Goal: Task Accomplishment & Management: Use online tool/utility

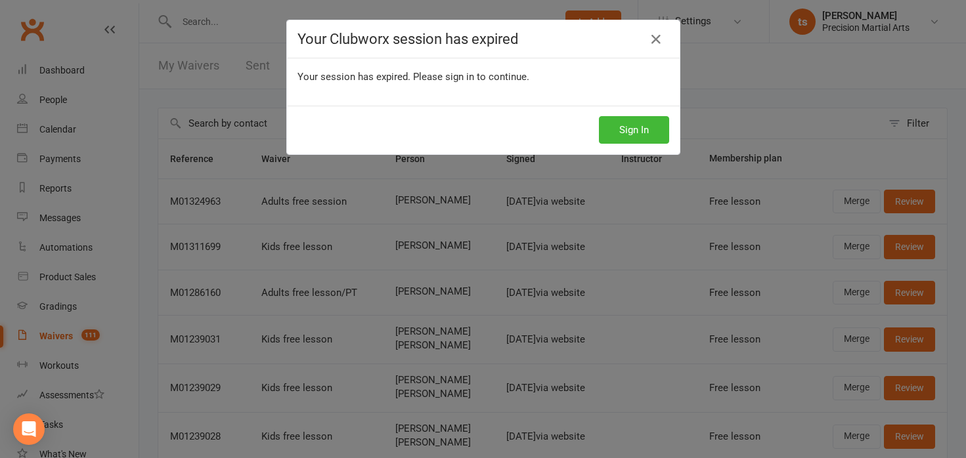
select select "25"
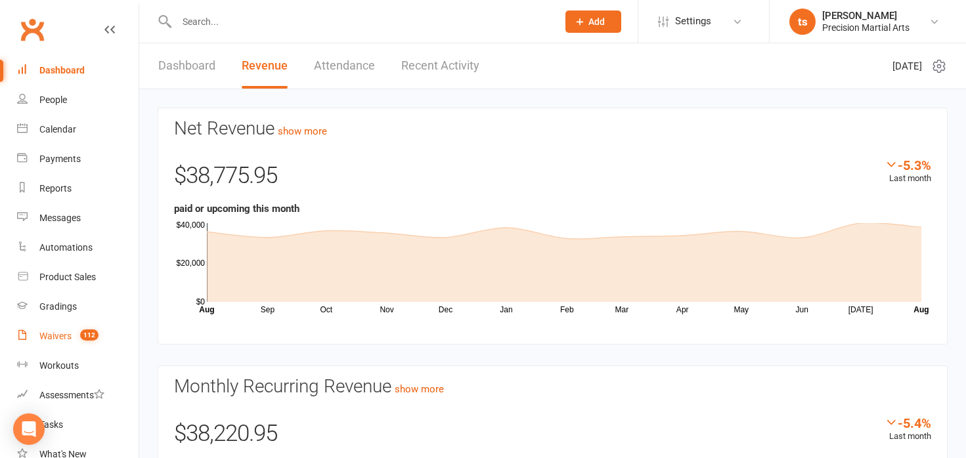
click at [67, 343] on link "Waivers 112" at bounding box center [77, 337] width 121 height 30
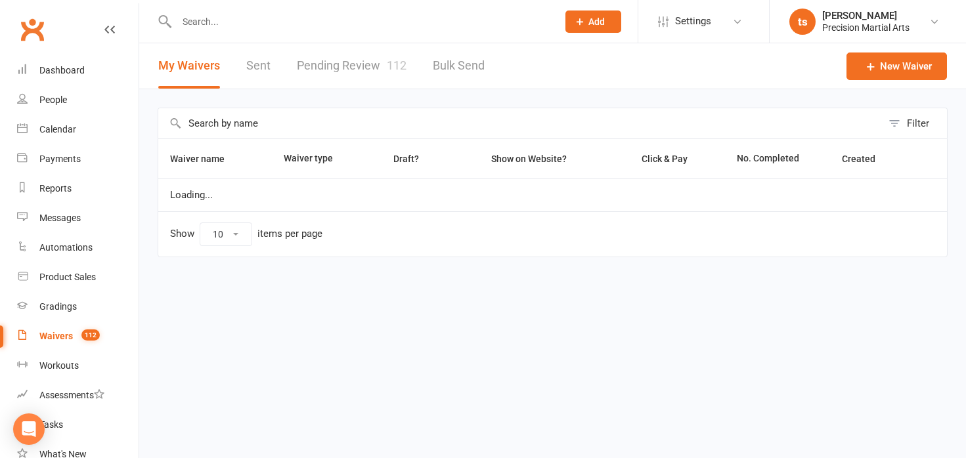
select select "50"
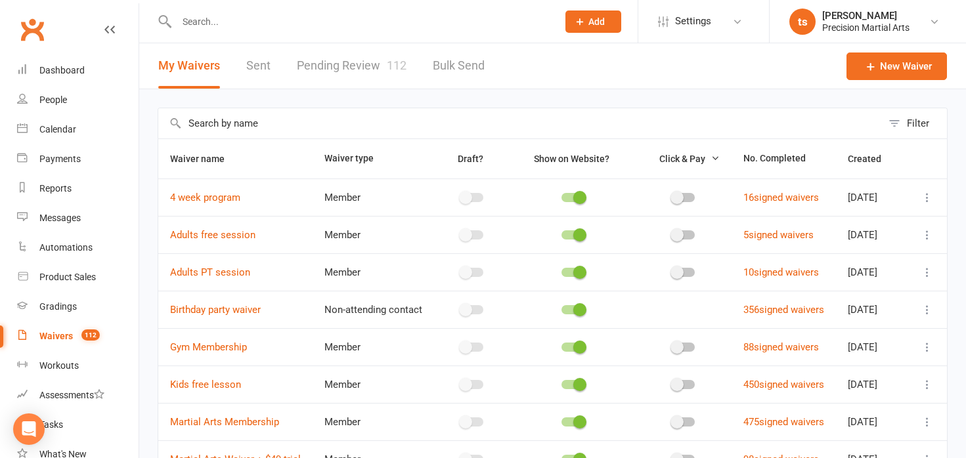
click at [333, 60] on link "Pending Review 112" at bounding box center [352, 65] width 110 height 45
select select "25"
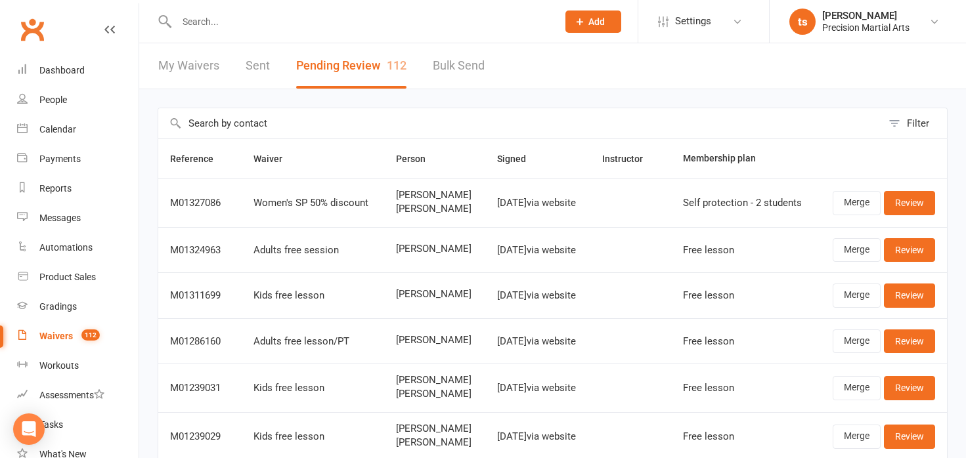
click at [204, 63] on link "My Waivers" at bounding box center [188, 65] width 61 height 45
select select "50"
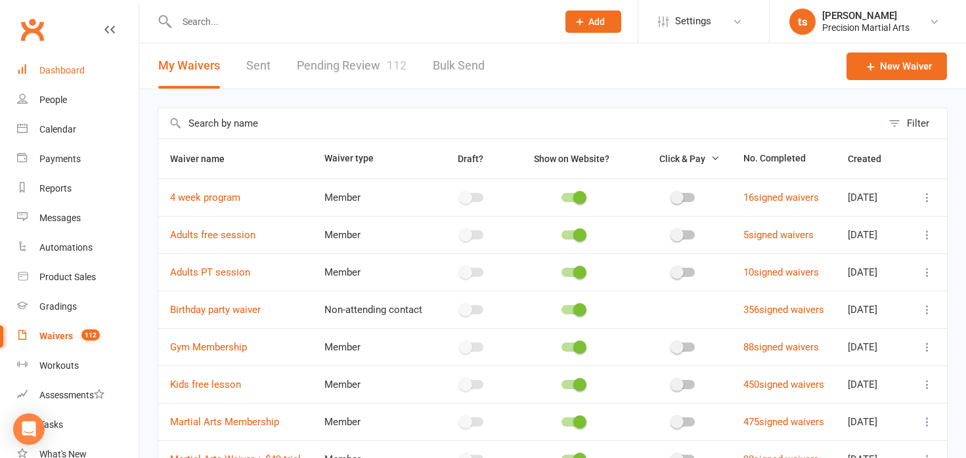
click at [49, 74] on div "Dashboard" at bounding box center [61, 70] width 45 height 11
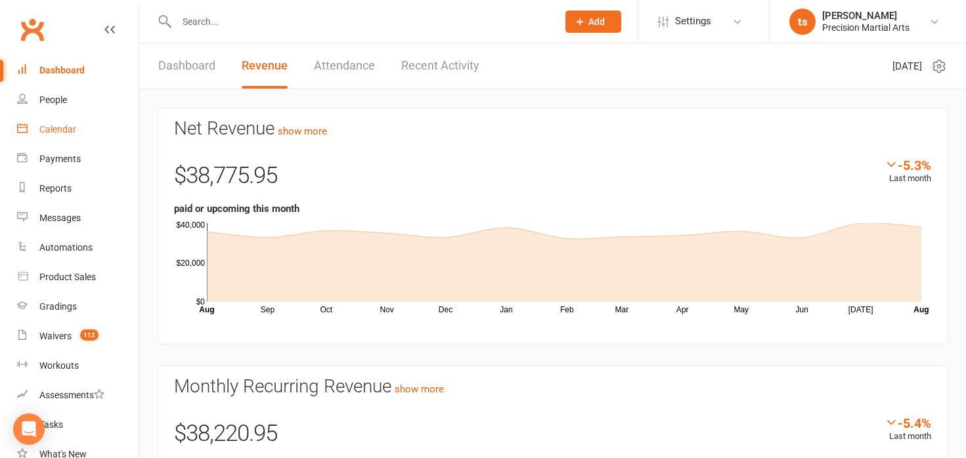
click at [47, 121] on link "Calendar" at bounding box center [77, 130] width 121 height 30
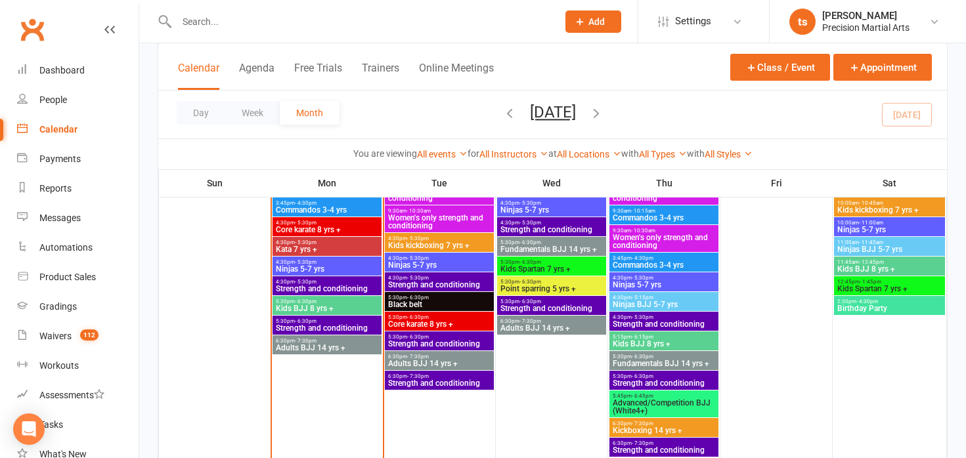
scroll to position [732, 0]
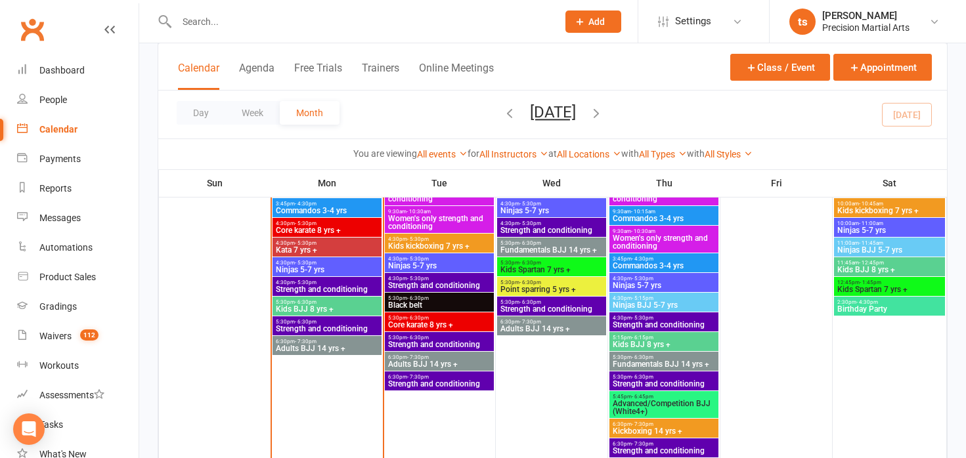
click at [338, 332] on span "Strength and conditioning" at bounding box center [327, 329] width 104 height 8
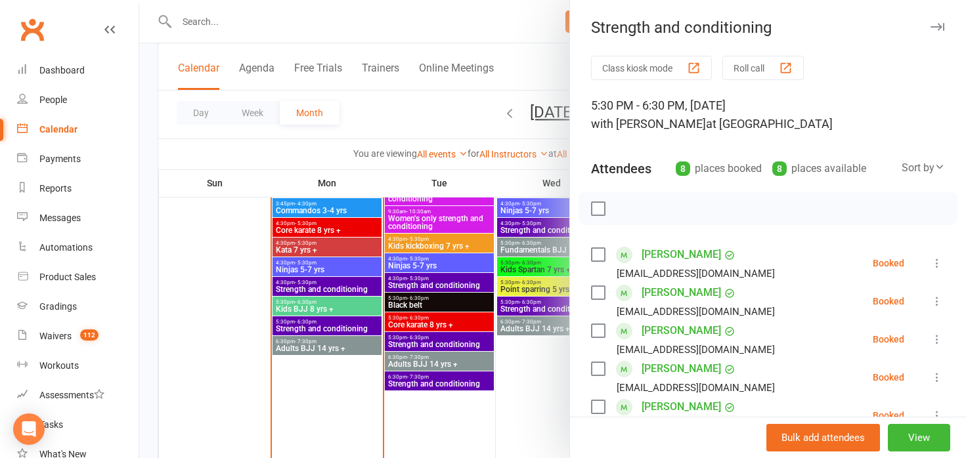
click at [741, 64] on button "Roll call" at bounding box center [762, 68] width 81 height 24
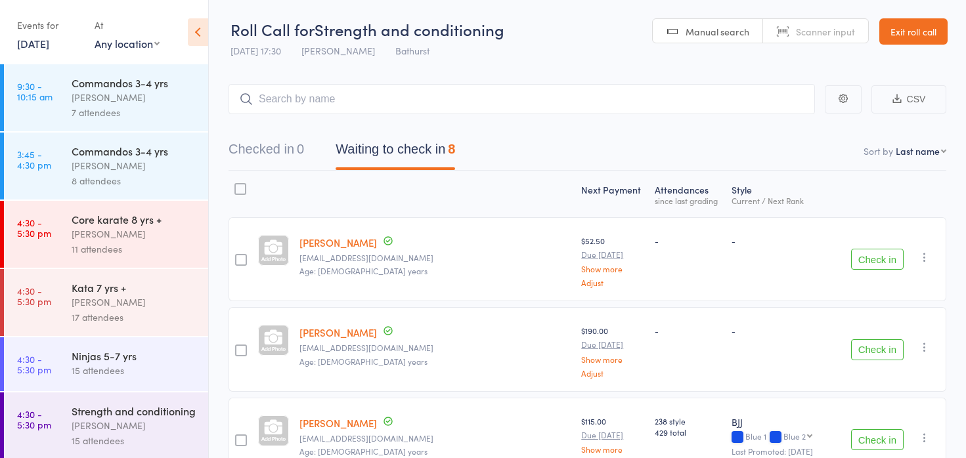
click at [878, 261] on button "Check in" at bounding box center [877, 259] width 53 height 21
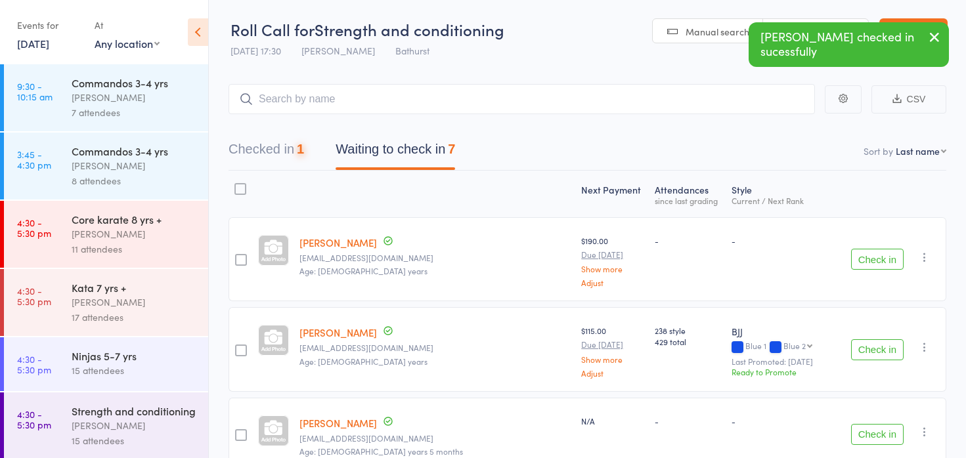
click at [878, 261] on button "Check in" at bounding box center [877, 259] width 53 height 21
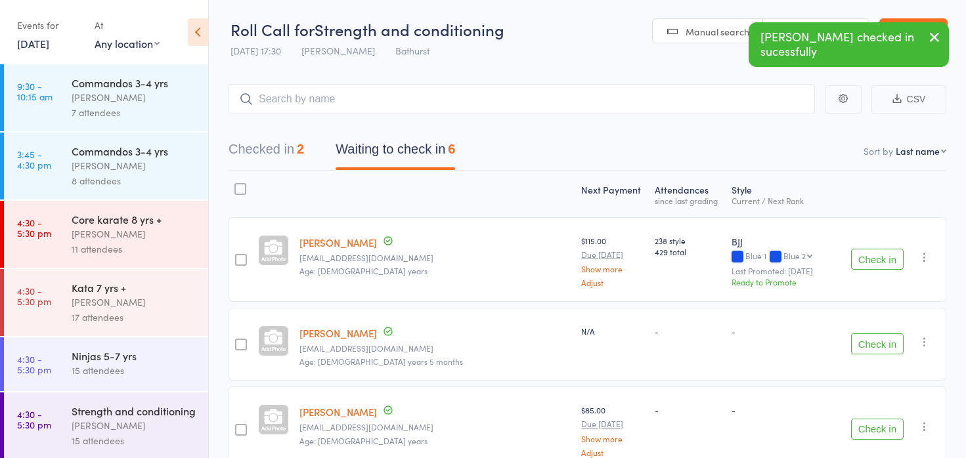
click at [924, 261] on icon "button" at bounding box center [924, 257] width 13 height 13
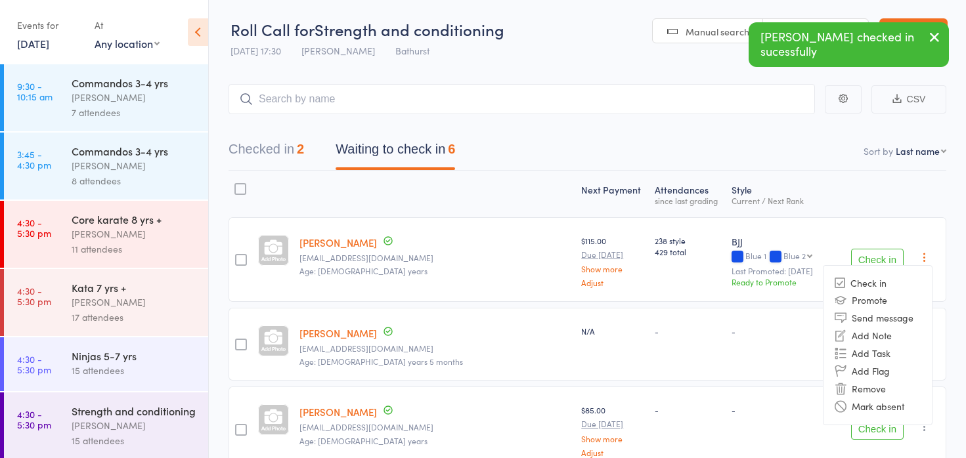
click at [881, 385] on li "Remove" at bounding box center [877, 389] width 108 height 18
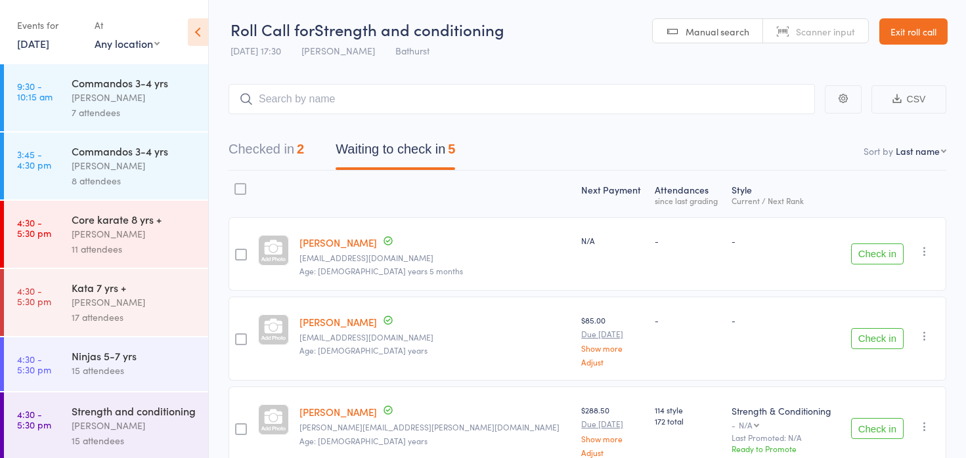
click at [887, 259] on button "Check in" at bounding box center [877, 254] width 53 height 21
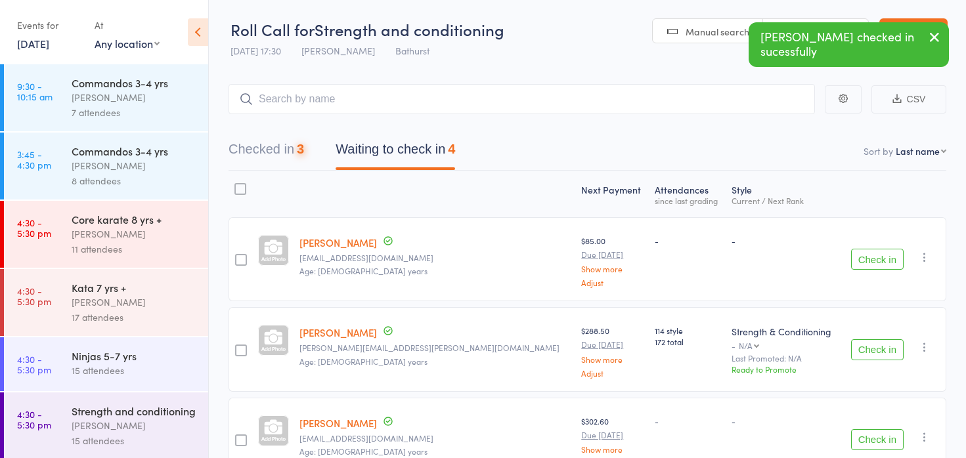
click at [884, 259] on button "Check in" at bounding box center [877, 259] width 53 height 21
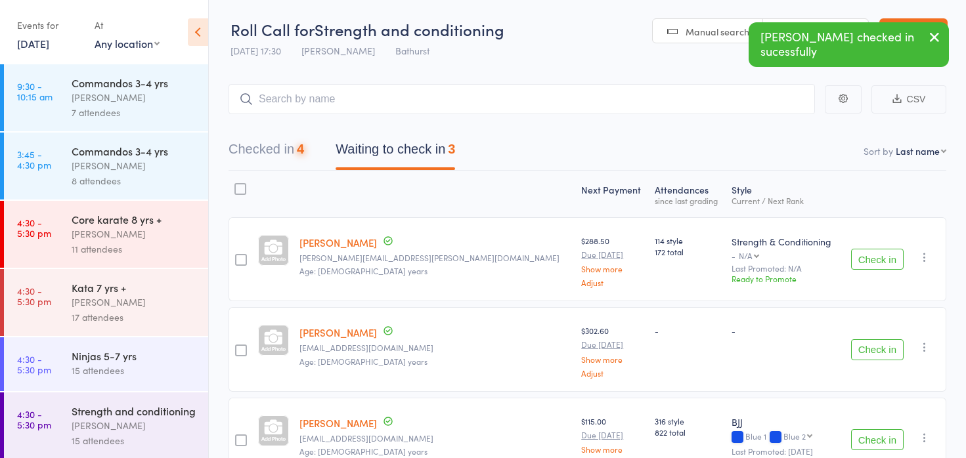
click at [884, 259] on button "Check in" at bounding box center [877, 259] width 53 height 21
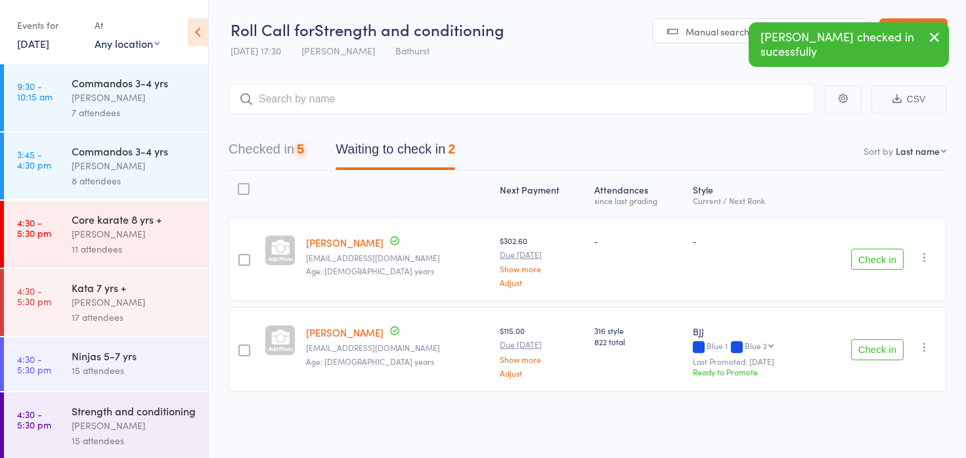
click at [884, 259] on button "Check in" at bounding box center [877, 259] width 53 height 21
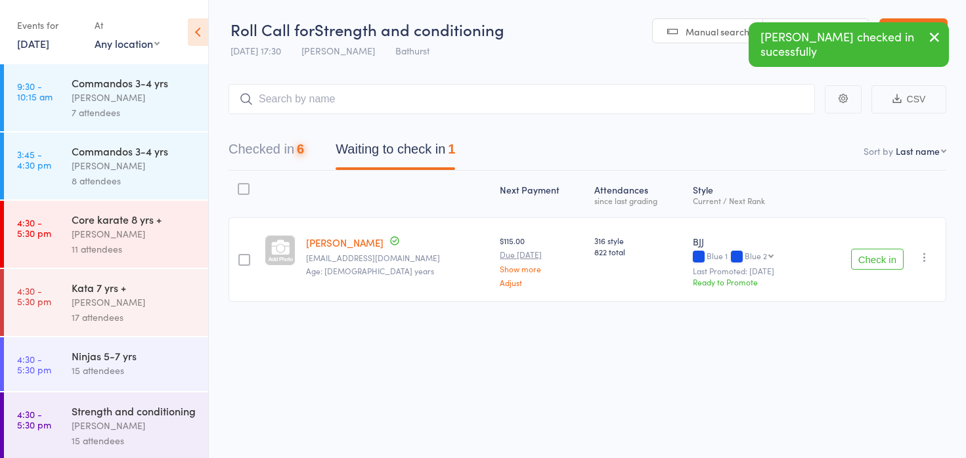
click at [884, 259] on button "Check in" at bounding box center [877, 259] width 53 height 21
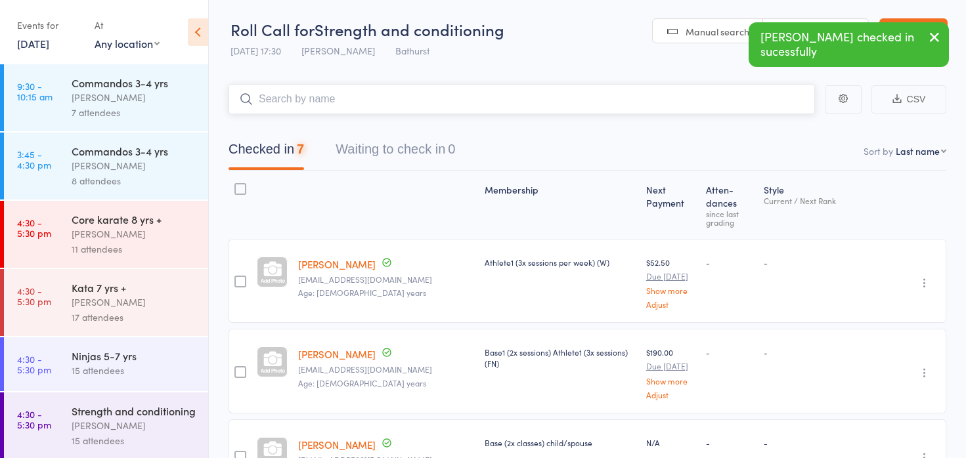
click at [392, 102] on input "search" at bounding box center [522, 99] width 586 height 30
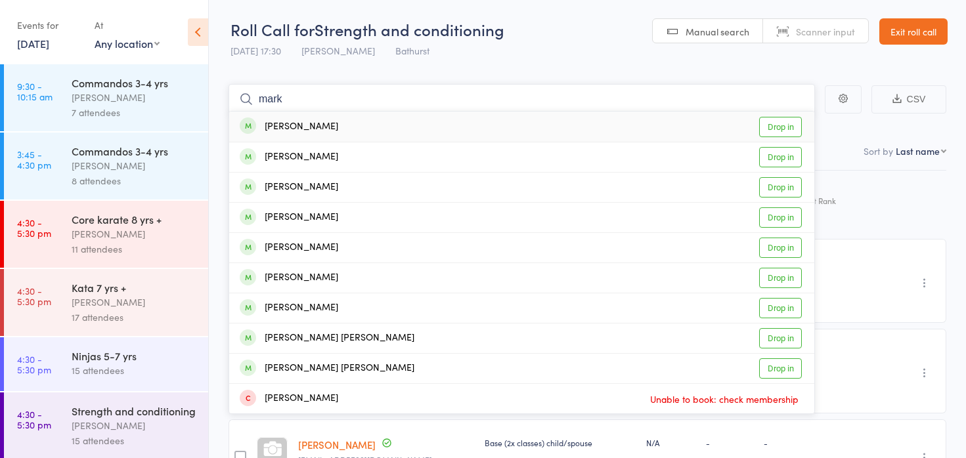
type input "mark"
click at [781, 131] on link "Drop in" at bounding box center [780, 127] width 43 height 20
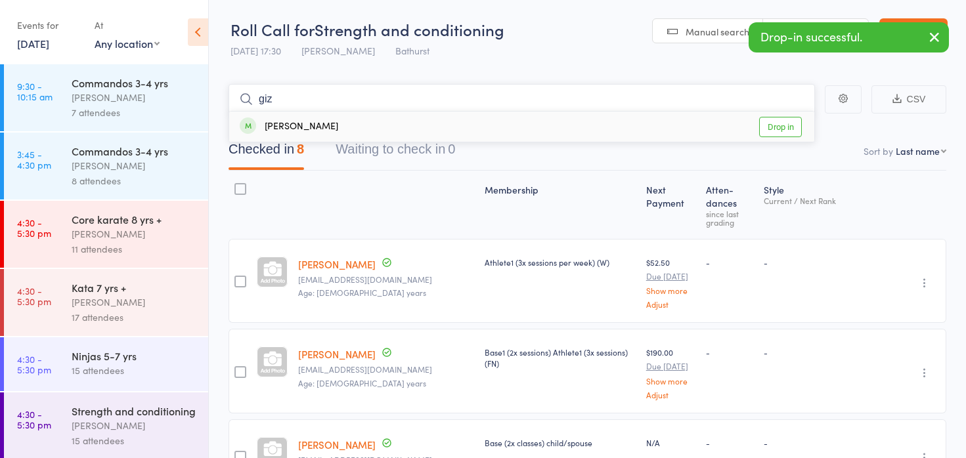
scroll to position [31, 0]
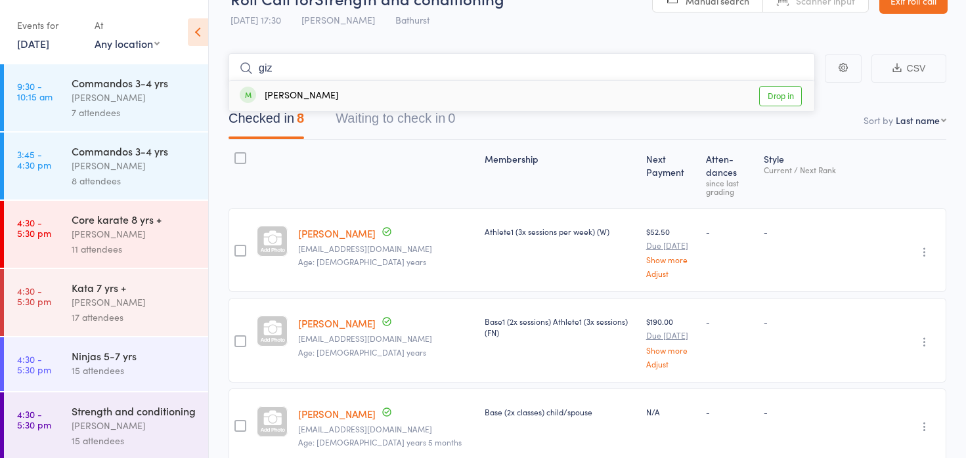
type input "giz"
click at [787, 101] on link "Drop in" at bounding box center [780, 96] width 43 height 20
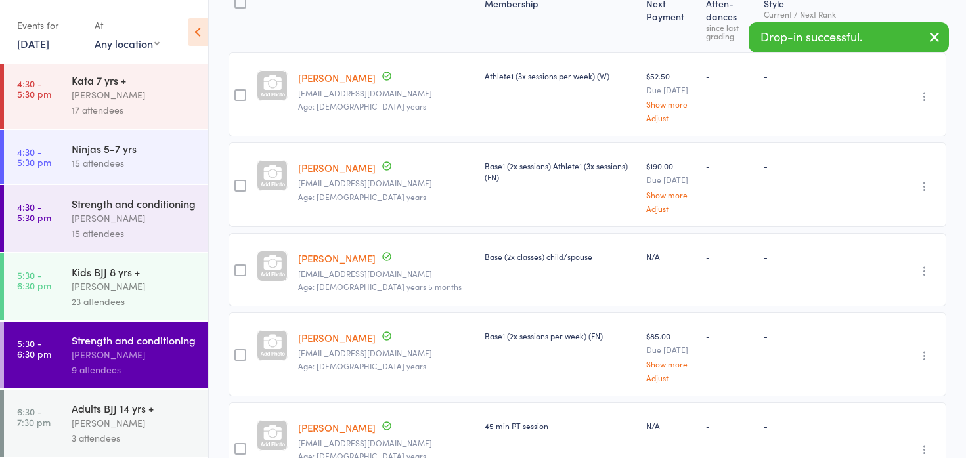
scroll to position [0, 0]
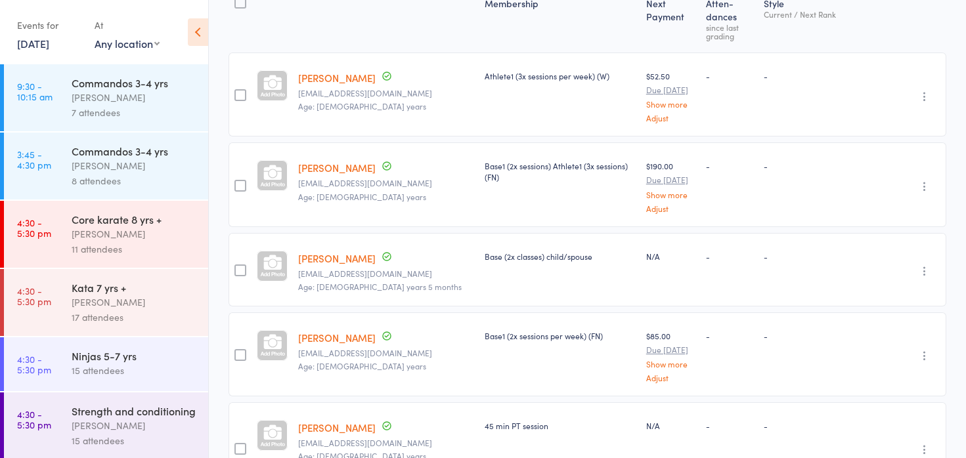
click at [49, 50] on link "11 Aug, 2025" at bounding box center [33, 43] width 32 height 14
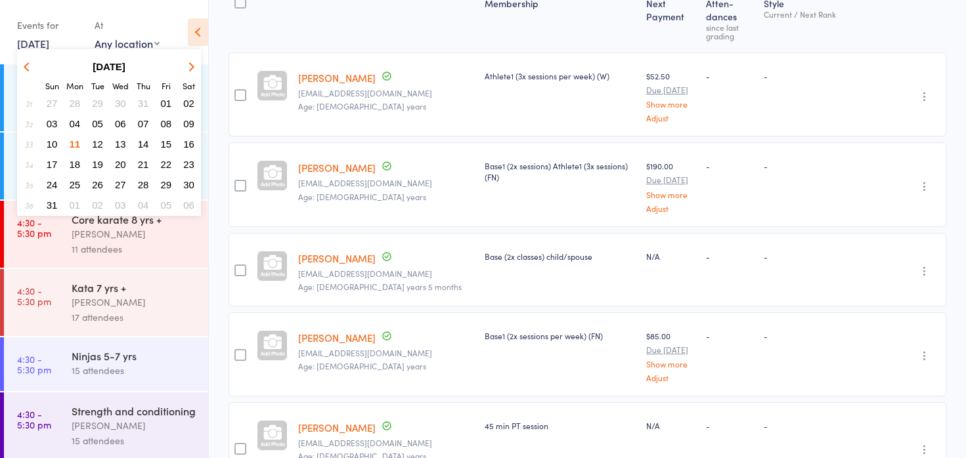
click at [98, 139] on span "12" at bounding box center [97, 144] width 11 height 11
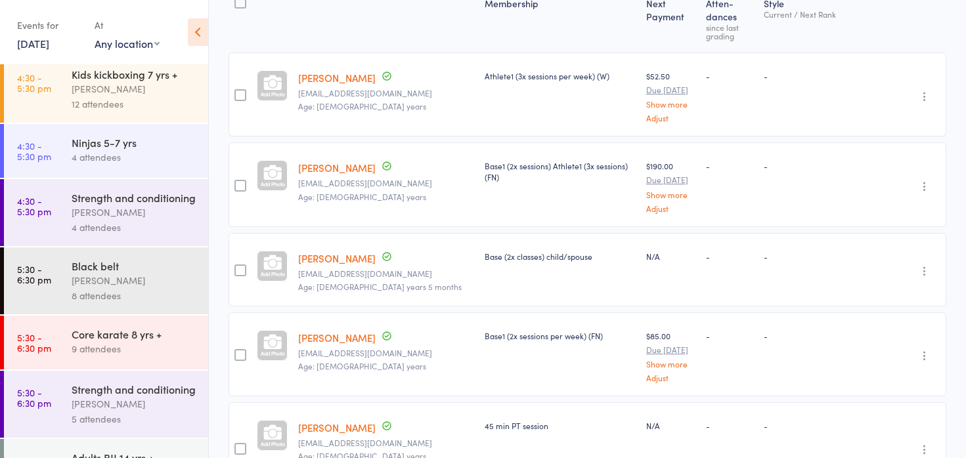
scroll to position [322, 0]
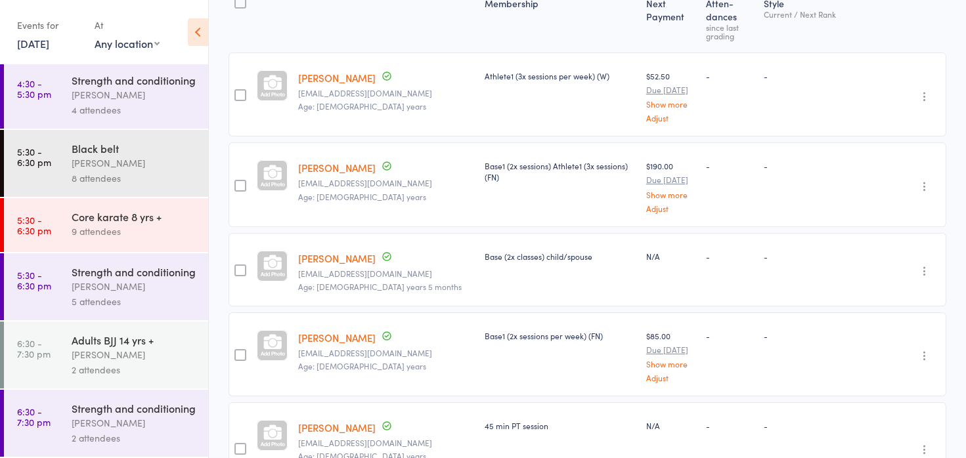
click at [49, 47] on link "12 Aug, 2025" at bounding box center [33, 43] width 32 height 14
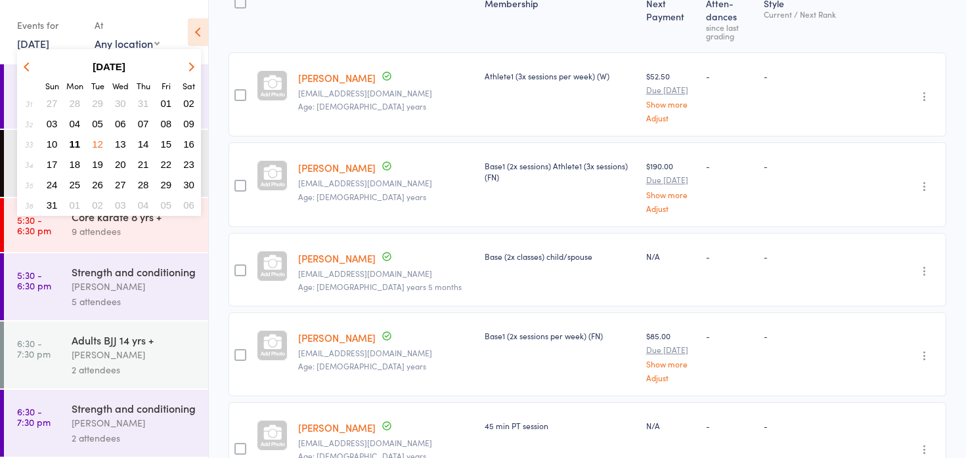
click at [116, 144] on span "13" at bounding box center [120, 144] width 11 height 11
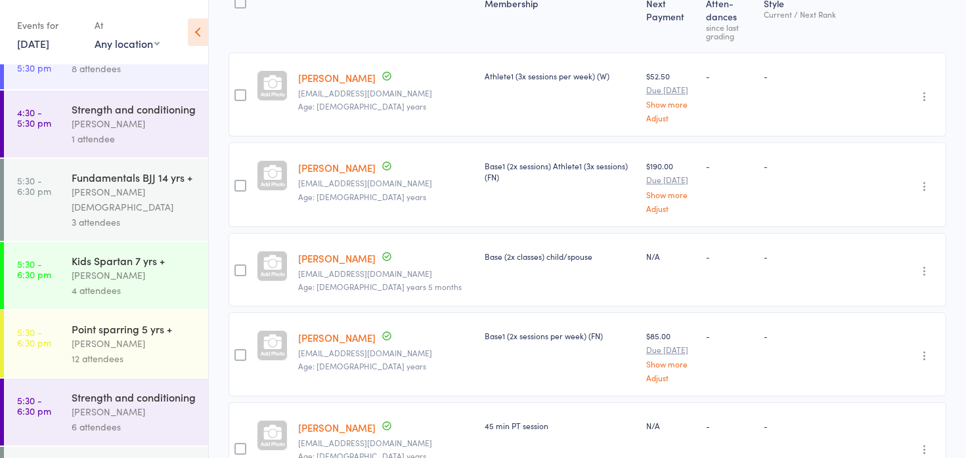
scroll to position [139, 0]
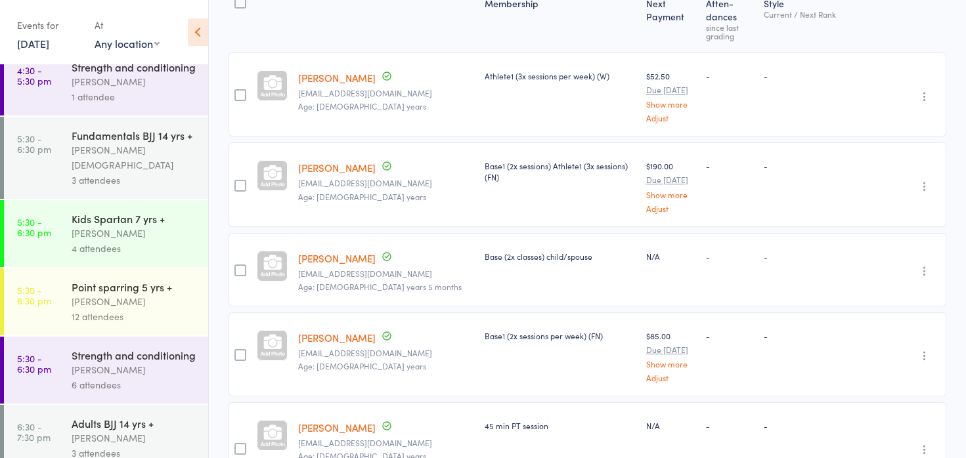
click at [49, 44] on link "13 Aug, 2025" at bounding box center [33, 43] width 32 height 14
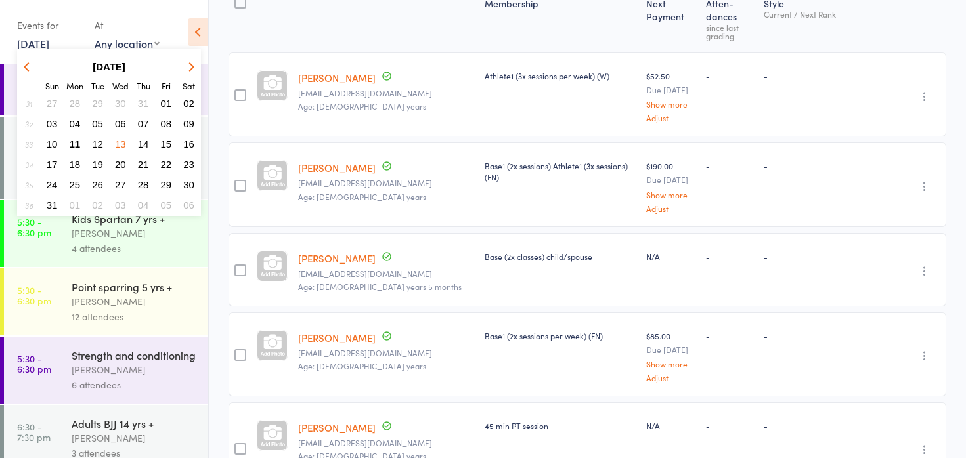
click at [141, 142] on span "14" at bounding box center [143, 144] width 11 height 11
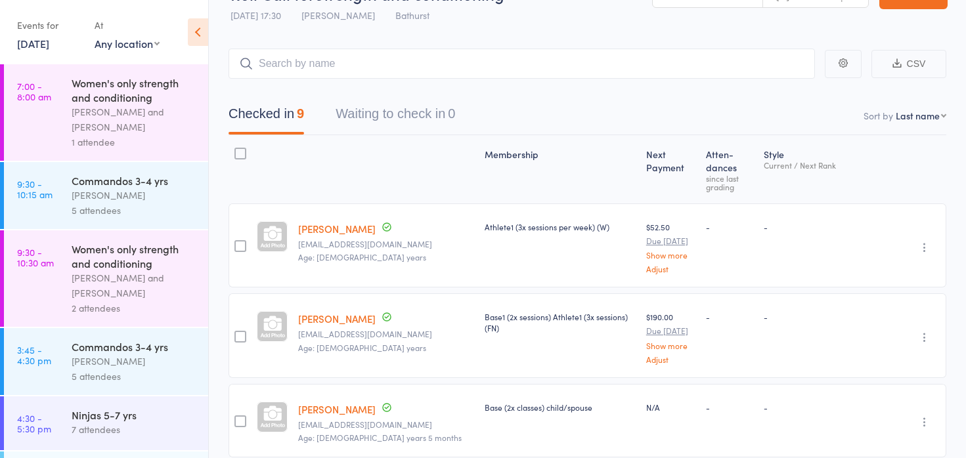
scroll to position [0, 0]
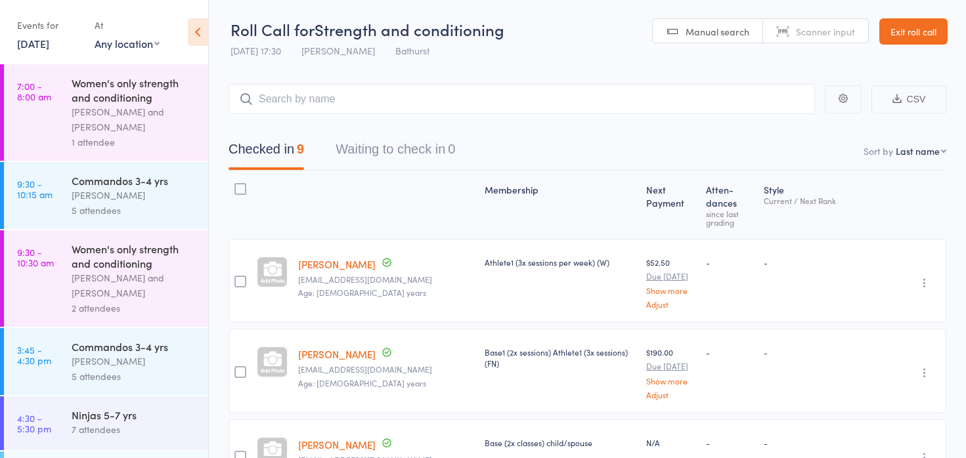
click at [902, 26] on link "Exit roll call" at bounding box center [913, 31] width 68 height 26
